Goal: Task Accomplishment & Management: Complete application form

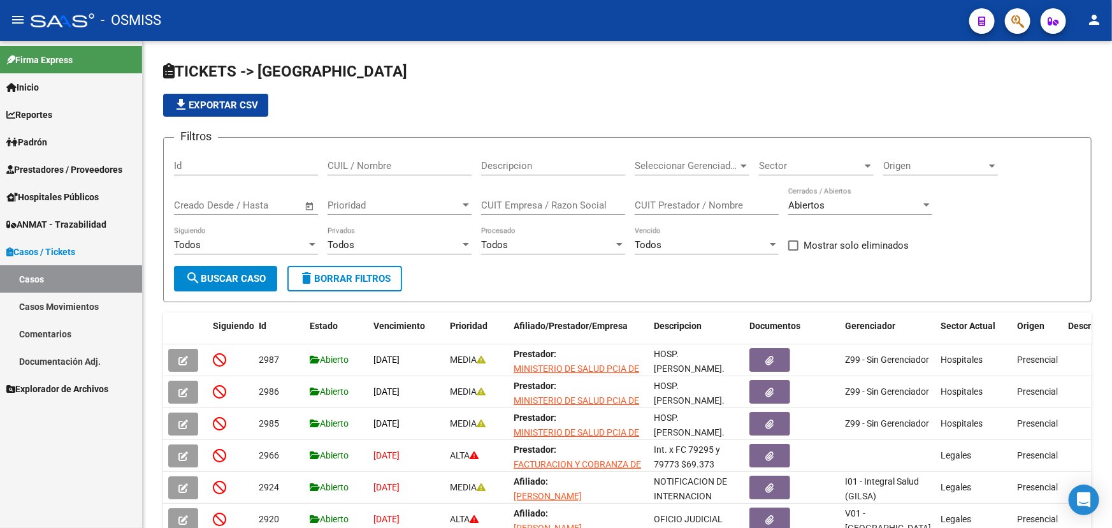
scroll to position [17, 0]
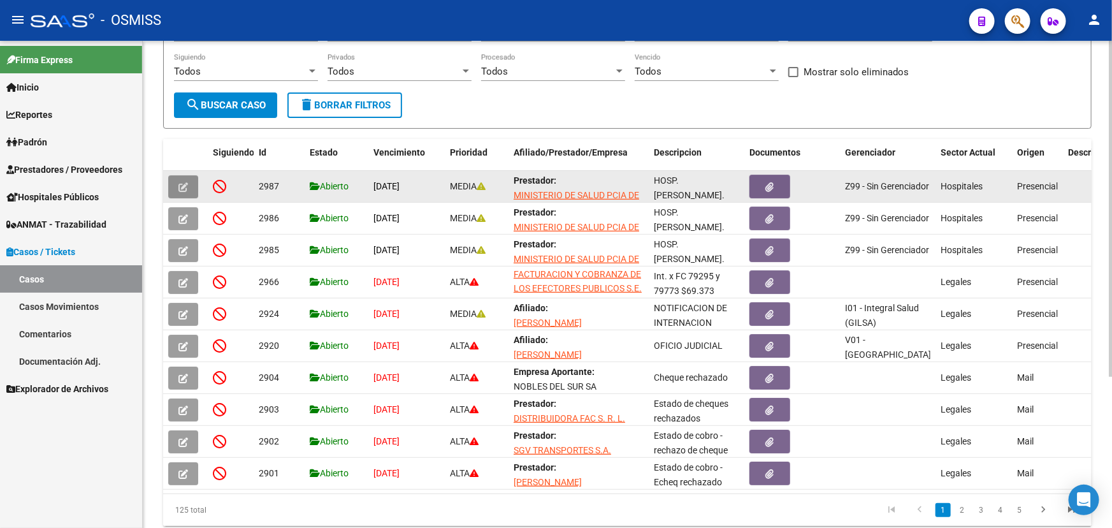
click at [175, 185] on button "button" at bounding box center [183, 186] width 30 height 23
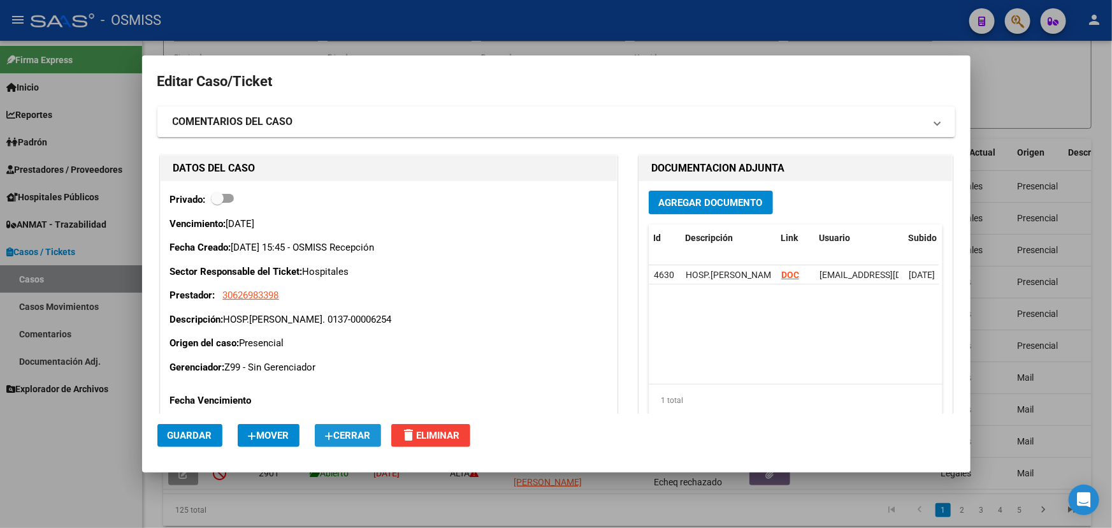
click at [367, 440] on span "Cerrar" at bounding box center [348, 435] width 46 height 11
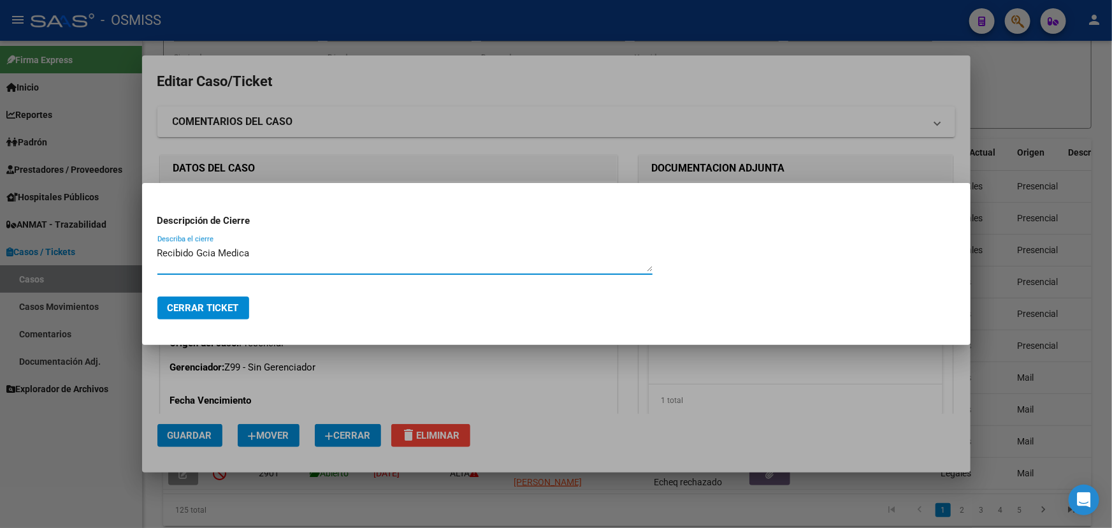
type textarea "Recibido Gcia Medica"
click at [189, 316] on button "Cerrar Ticket" at bounding box center [203, 307] width 92 height 23
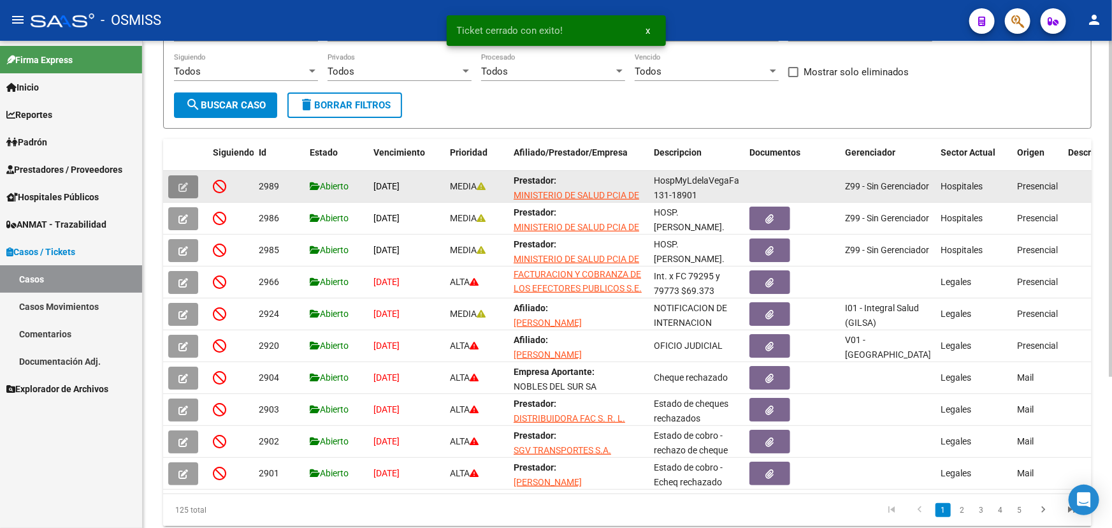
click at [179, 182] on icon "button" at bounding box center [183, 187] width 10 height 10
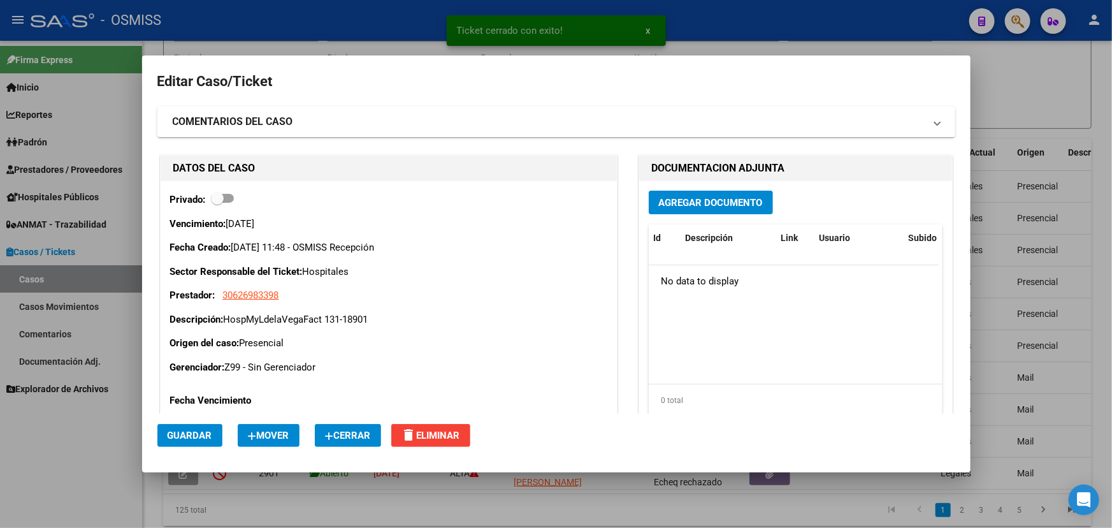
click at [370, 433] on span "Cerrar" at bounding box center [348, 435] width 46 height 11
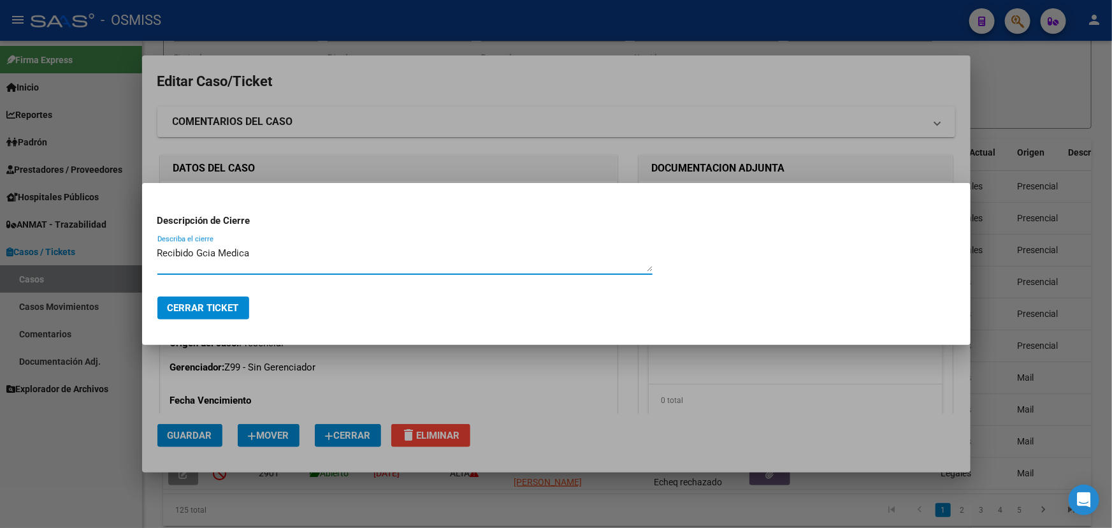
type textarea "Recibido Gcia Medica"
click at [226, 305] on span "Cerrar Ticket" at bounding box center [203, 307] width 71 height 11
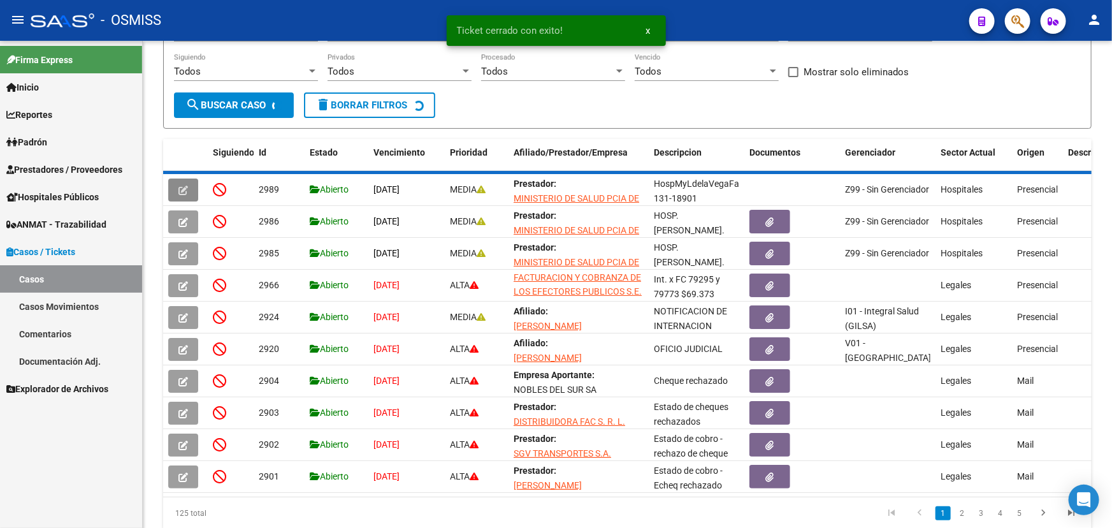
scroll to position [0, 0]
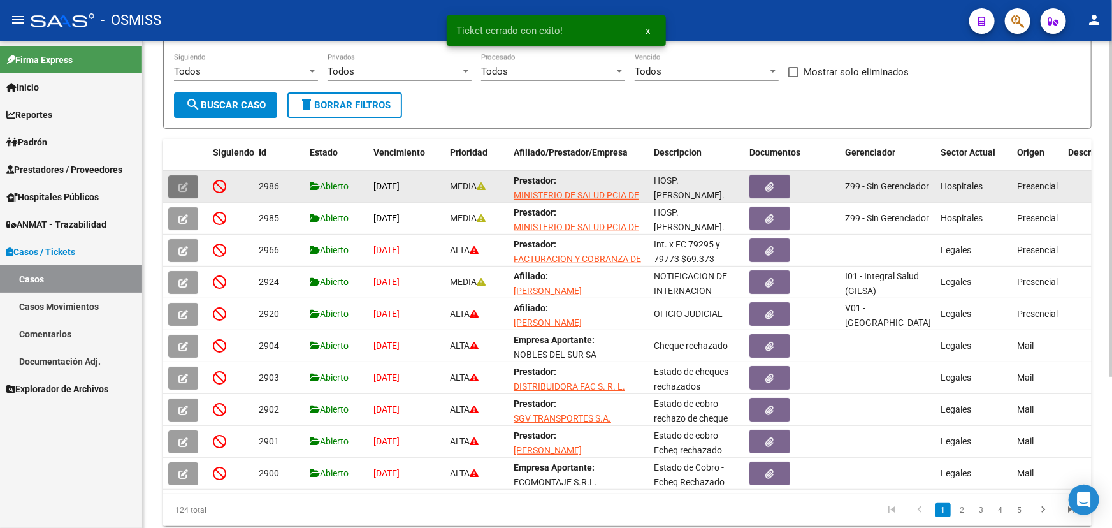
click at [173, 187] on button "button" at bounding box center [183, 186] width 30 height 23
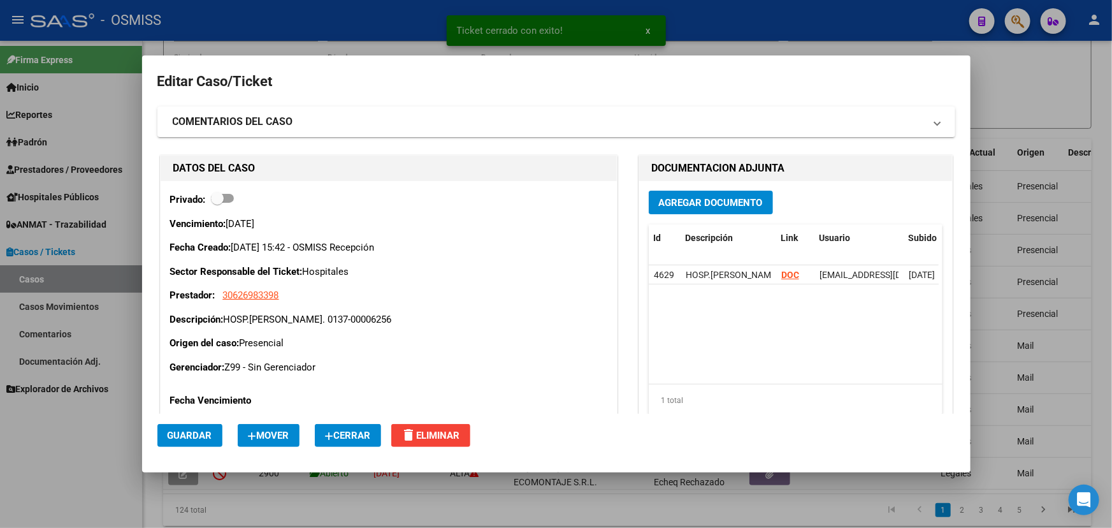
click at [338, 433] on span "Cerrar" at bounding box center [348, 435] width 46 height 11
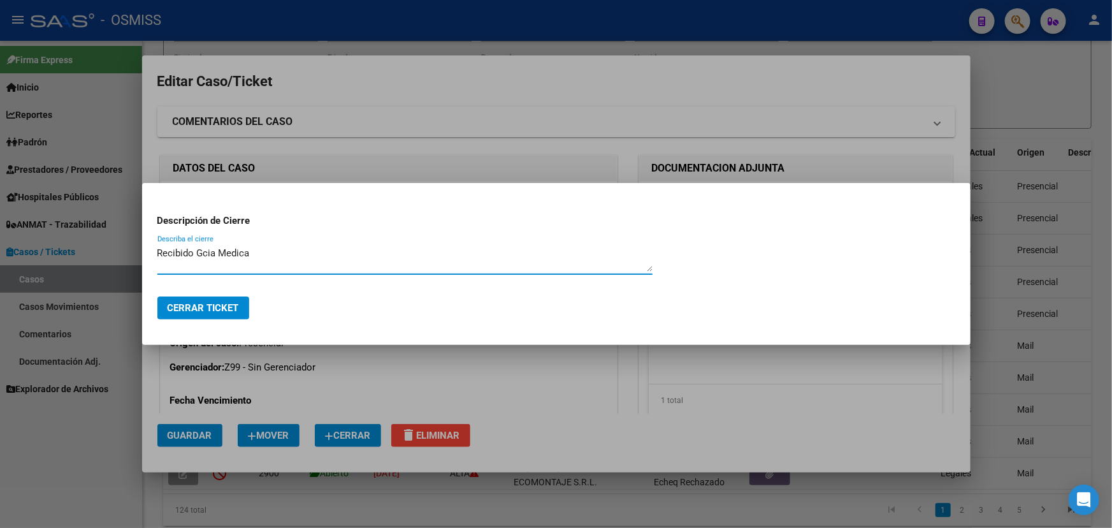
type textarea "Recibido Gcia Medica"
click at [227, 312] on span "Cerrar Ticket" at bounding box center [203, 307] width 71 height 11
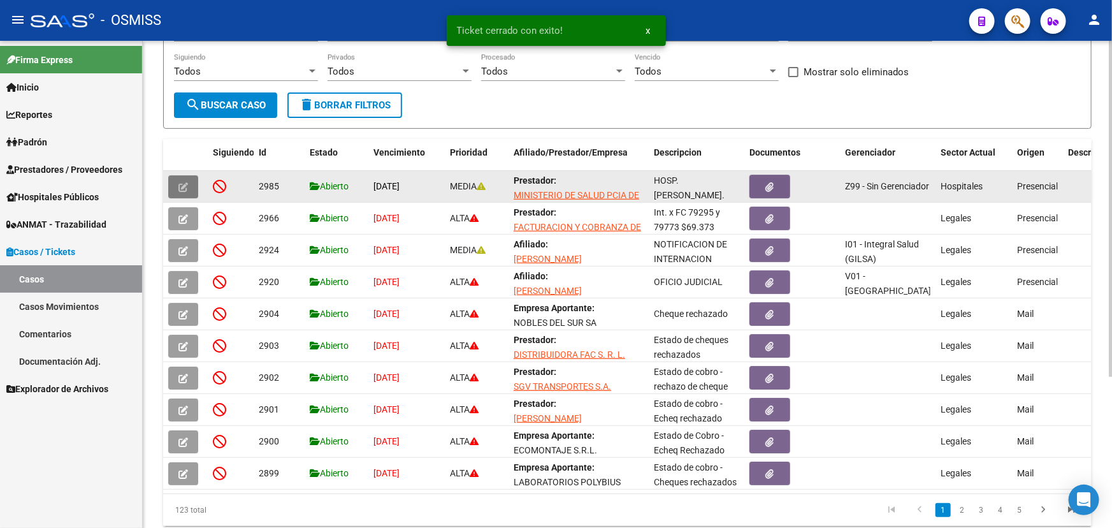
click at [175, 185] on button "button" at bounding box center [183, 186] width 30 height 23
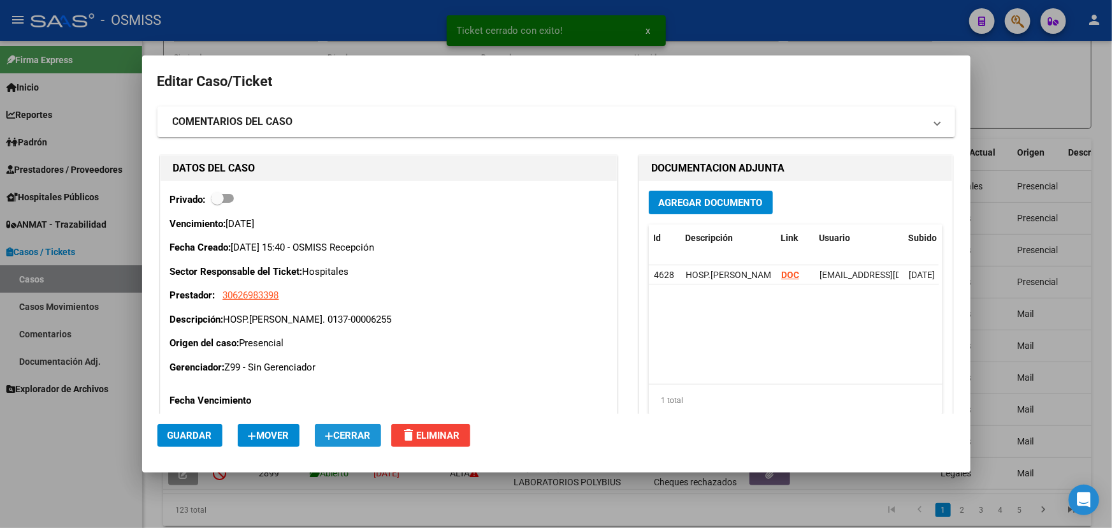
click at [363, 440] on span "Cerrar" at bounding box center [348, 435] width 46 height 11
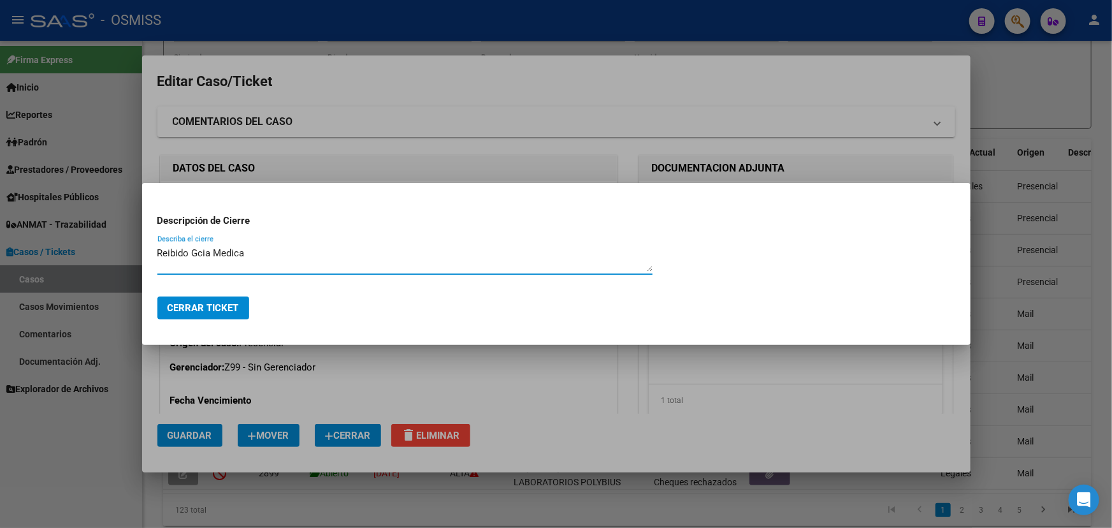
type textarea "Reibido Gcia Medica"
click at [178, 305] on span "Cerrar Ticket" at bounding box center [203, 307] width 71 height 11
